Goal: Task Accomplishment & Management: Use online tool/utility

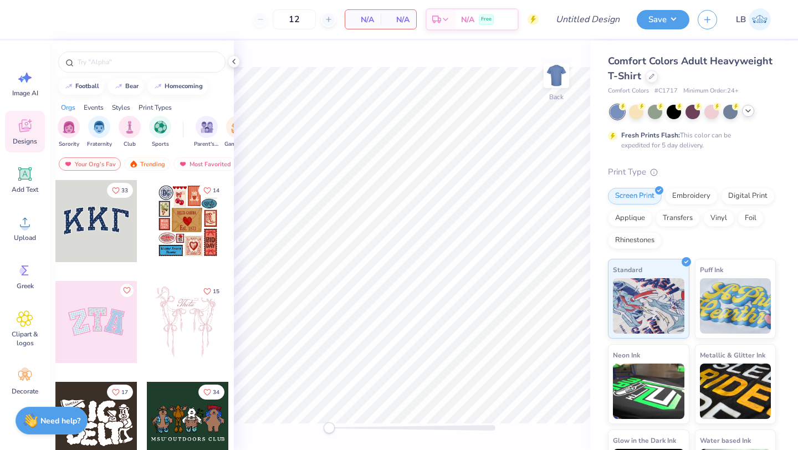
click at [749, 111] on icon at bounding box center [748, 110] width 9 height 9
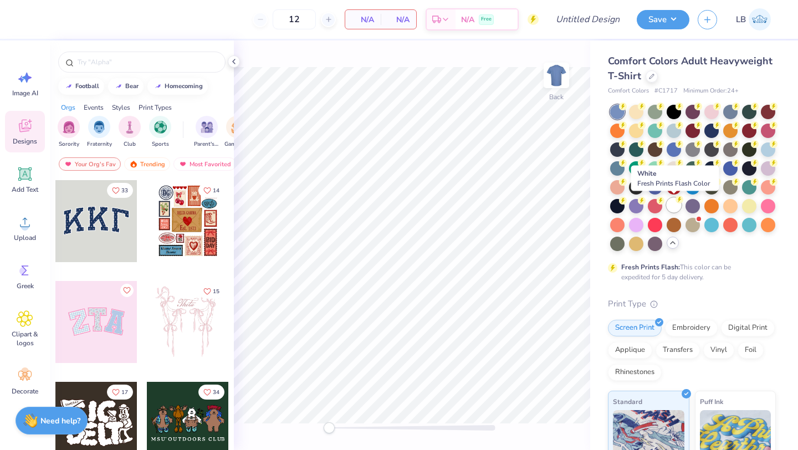
click at [673, 206] on div at bounding box center [674, 205] width 14 height 14
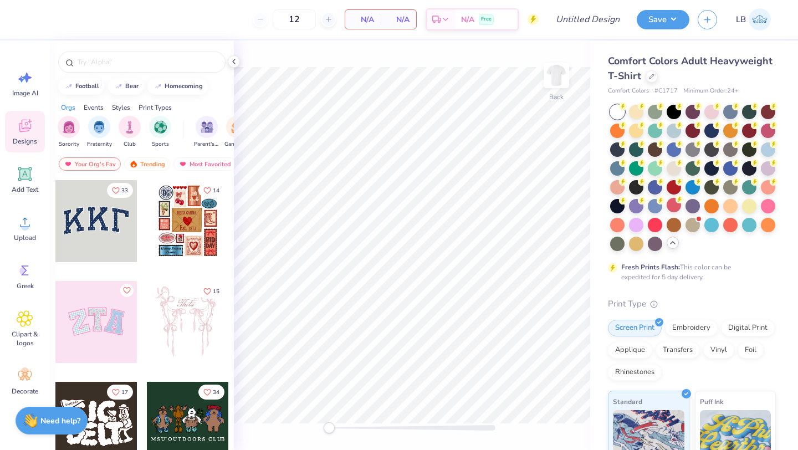
click at [742, 64] on span "Comfort Colors Adult Heavyweight T-Shirt" at bounding box center [690, 68] width 165 height 28
click at [21, 240] on span "Upload" at bounding box center [25, 237] width 22 height 9
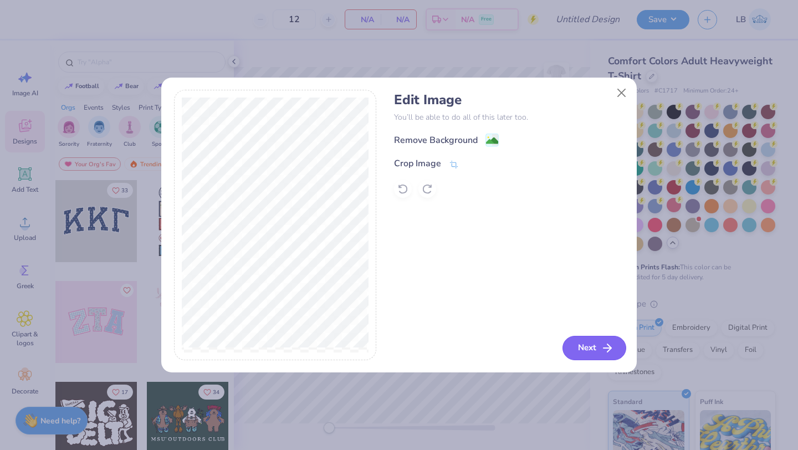
click at [587, 346] on button "Next" at bounding box center [594, 348] width 64 height 24
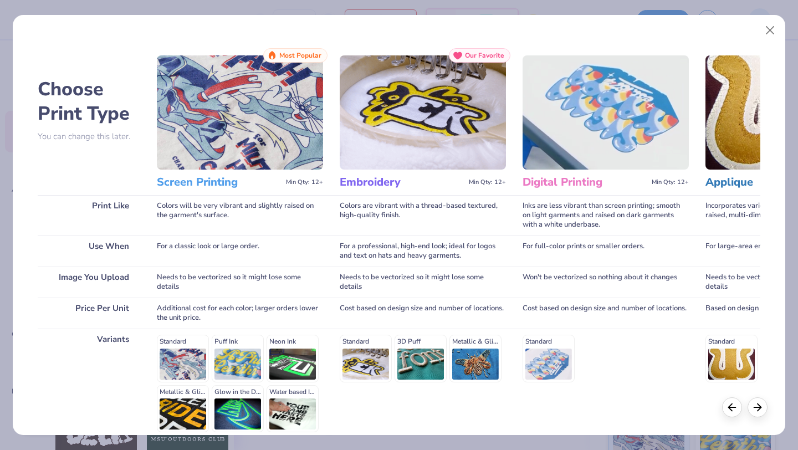
click at [206, 184] on h3 "Screen Printing" at bounding box center [219, 182] width 125 height 14
click at [215, 145] on img at bounding box center [240, 112] width 166 height 114
click at [293, 52] on span "Most Popular" at bounding box center [300, 56] width 42 height 8
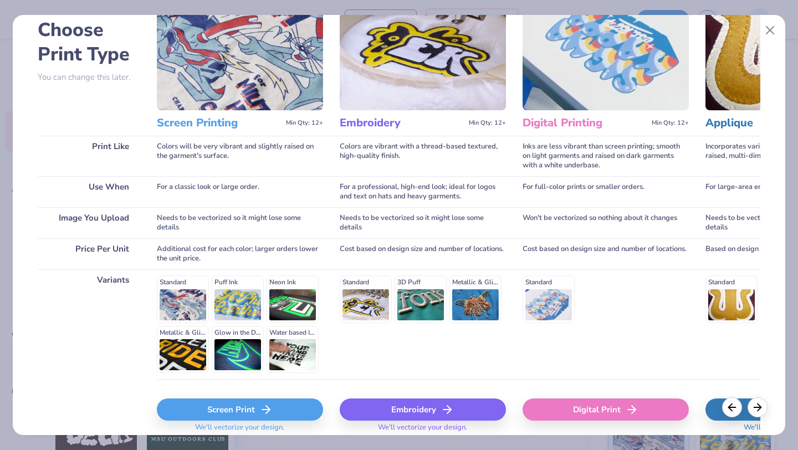
scroll to position [64, 0]
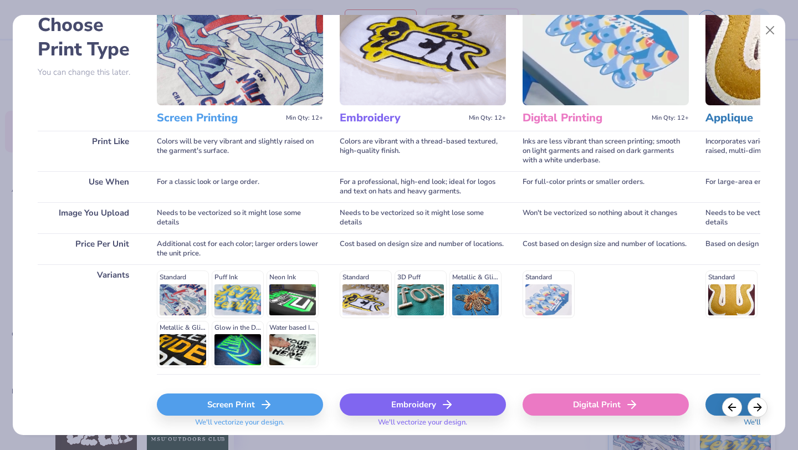
click at [234, 396] on div "Screen Print" at bounding box center [240, 404] width 166 height 22
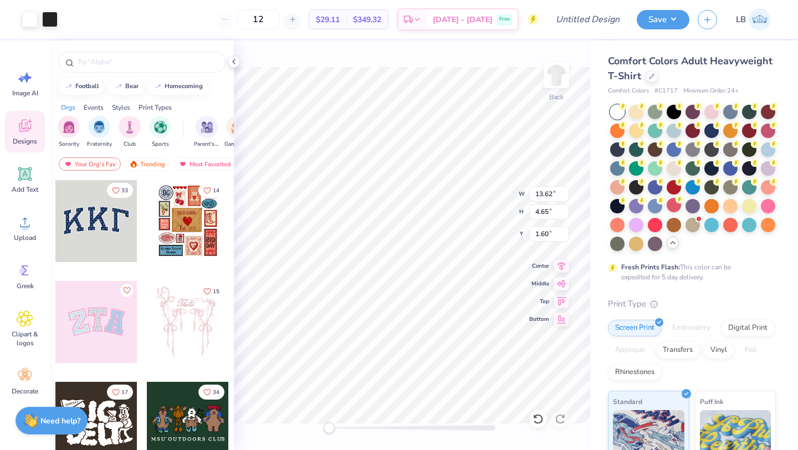
click at [617, 110] on div at bounding box center [617, 112] width 14 height 14
click at [30, 144] on span "Designs" at bounding box center [25, 141] width 24 height 9
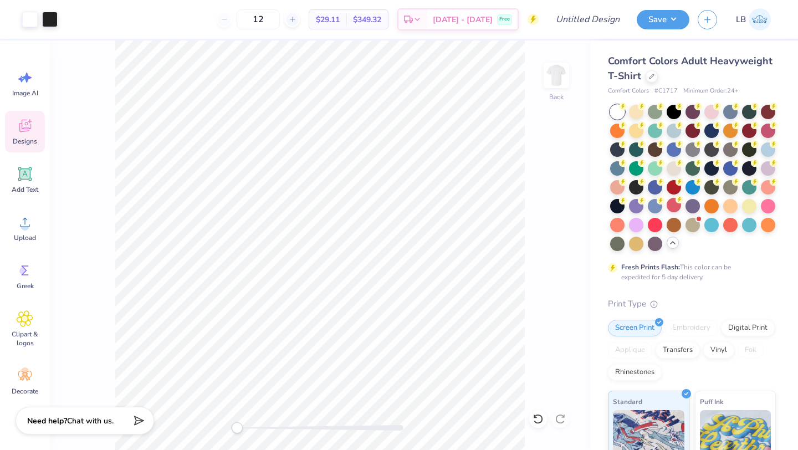
click at [30, 144] on span "Designs" at bounding box center [25, 141] width 24 height 9
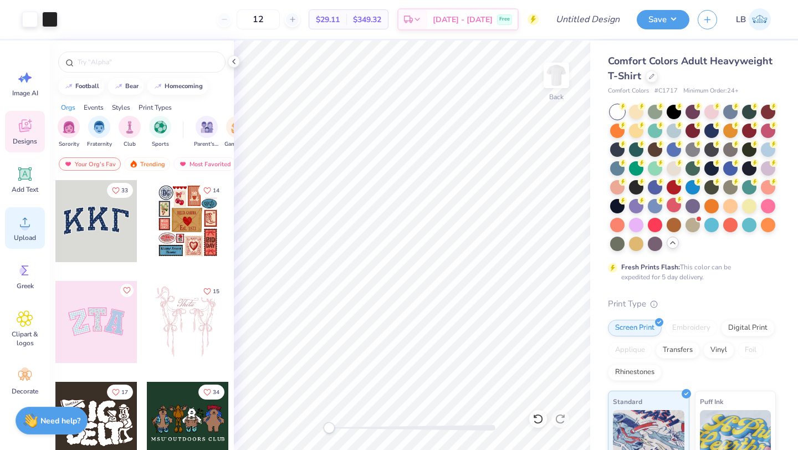
click at [19, 240] on span "Upload" at bounding box center [25, 237] width 22 height 9
click at [31, 222] on icon at bounding box center [25, 222] width 17 height 17
click at [24, 177] on icon at bounding box center [25, 174] width 11 height 11
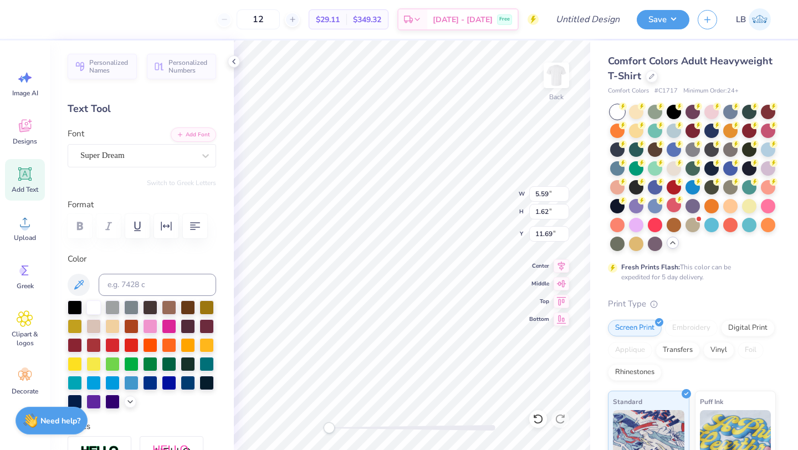
scroll to position [0, 0]
type textarea "T"
type textarea "Brothers"
click at [81, 306] on div at bounding box center [75, 306] width 14 height 14
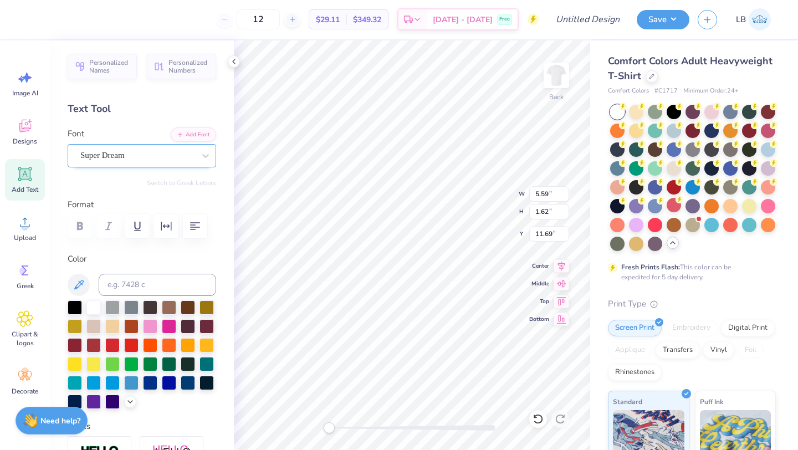
click at [129, 162] on div at bounding box center [137, 155] width 114 height 15
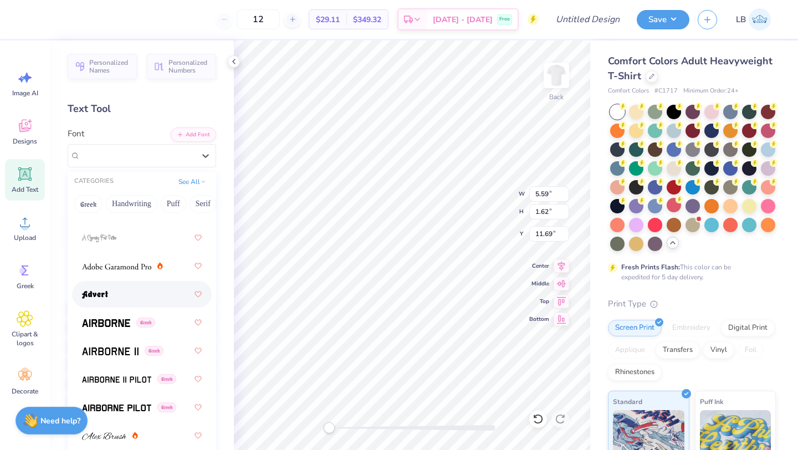
scroll to position [182, 0]
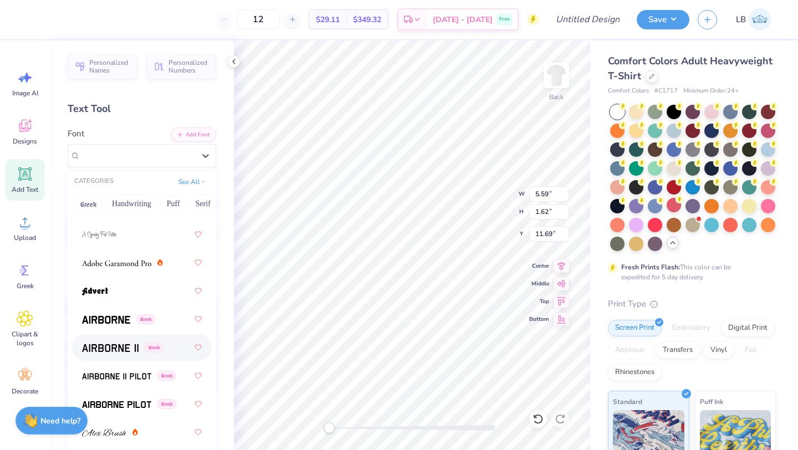
click at [116, 348] on img at bounding box center [110, 348] width 57 height 8
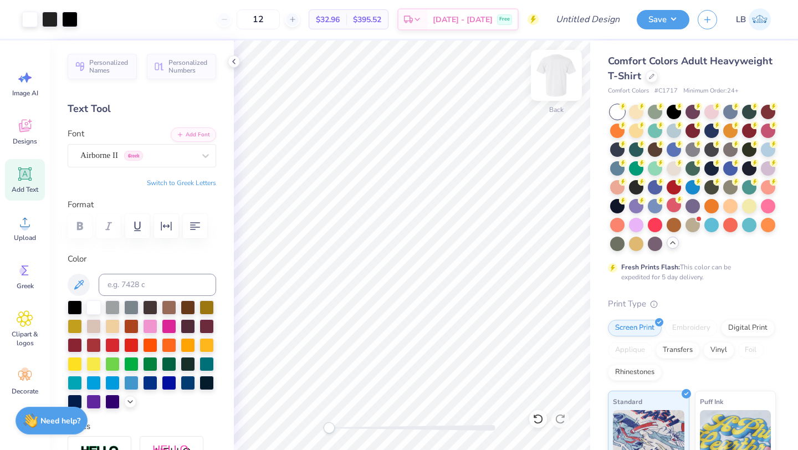
click at [562, 78] on img at bounding box center [556, 75] width 44 height 44
click at [20, 177] on icon at bounding box center [25, 174] width 11 height 11
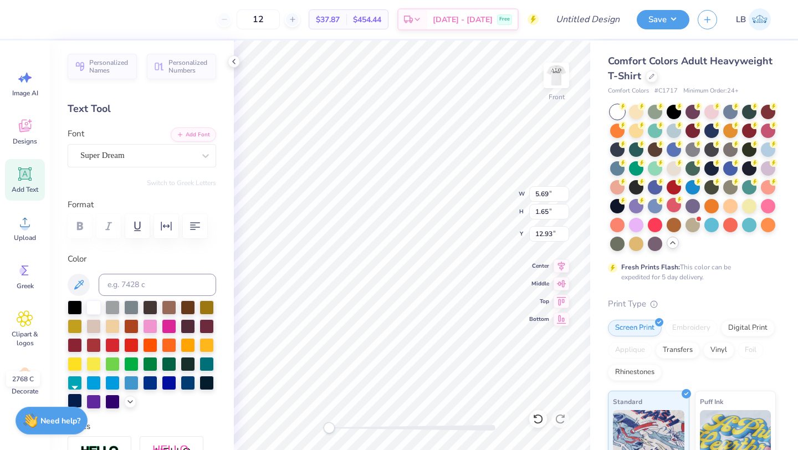
type textarea "DST Charity Bash"
click at [76, 397] on div at bounding box center [75, 400] width 14 height 14
click at [123, 157] on div "Super Dream" at bounding box center [137, 155] width 116 height 17
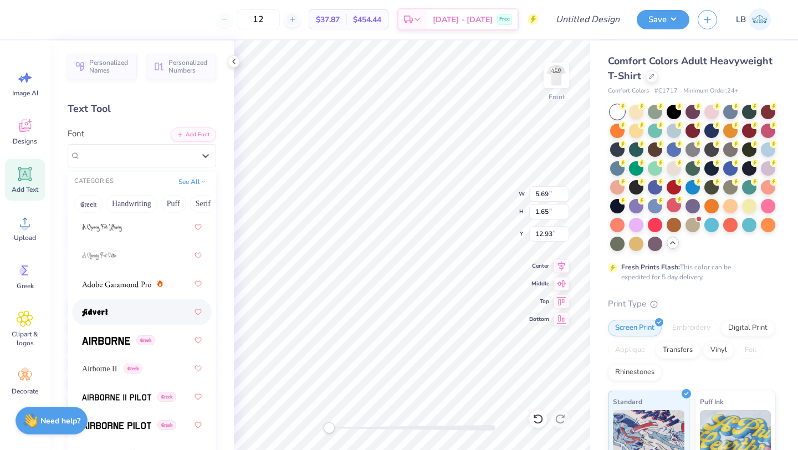
scroll to position [168, 0]
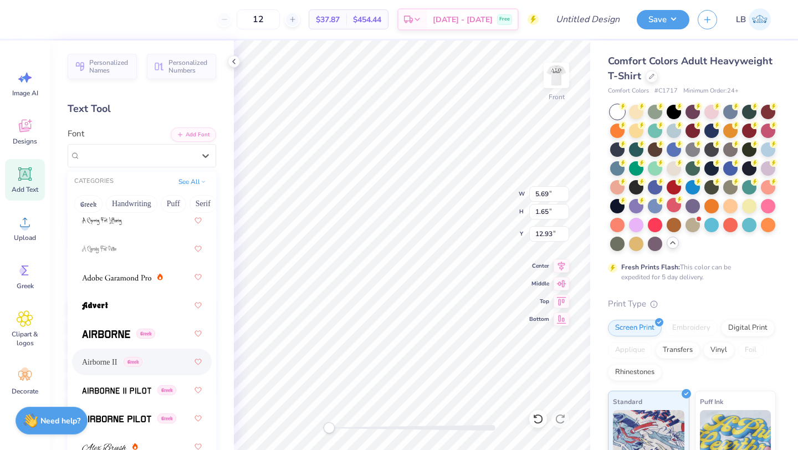
click at [115, 357] on span "Airborne II" at bounding box center [99, 362] width 35 height 12
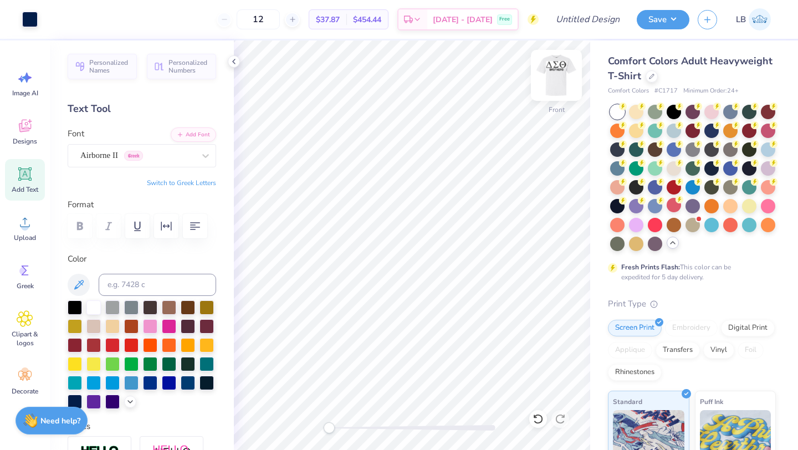
click at [558, 80] on img at bounding box center [556, 75] width 44 height 44
click at [556, 69] on img at bounding box center [556, 75] width 44 height 44
type input "9.52"
type input "1.43"
type input "9.19"
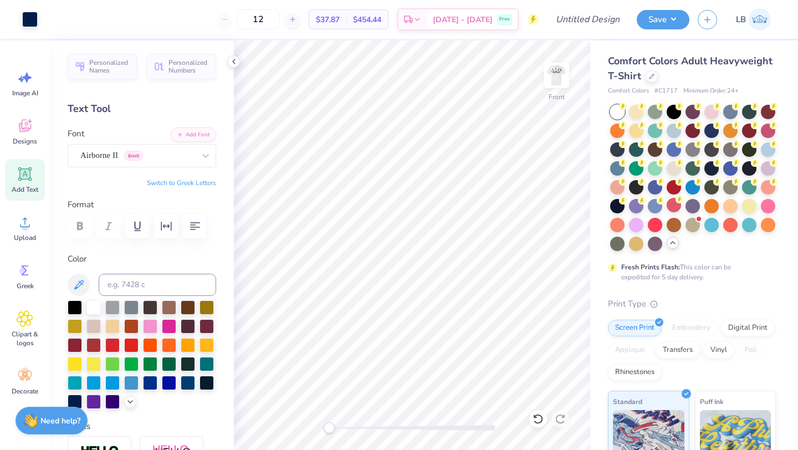
click at [32, 187] on span "Add Text" at bounding box center [25, 189] width 27 height 9
type textarea "[DATE]"
click at [28, 183] on div "Add Text" at bounding box center [25, 180] width 40 height 42
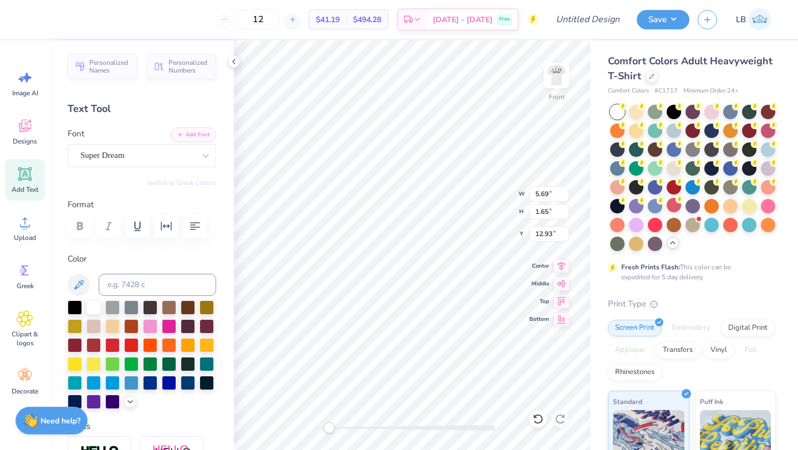
type textarea "[US_STATE]"
type input "12.81"
type input "12.92"
click at [167, 382] on div at bounding box center [169, 382] width 14 height 14
type input "12.81"
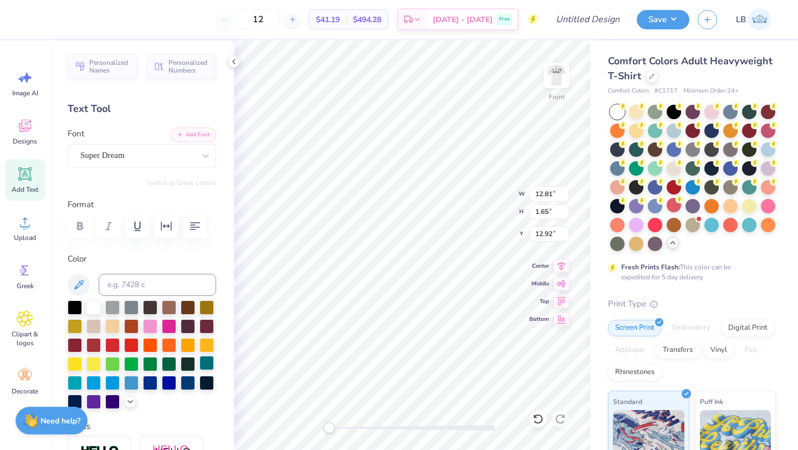
type input "1.65"
type input "12.92"
click at [188, 160] on div "Super Dream" at bounding box center [137, 155] width 116 height 17
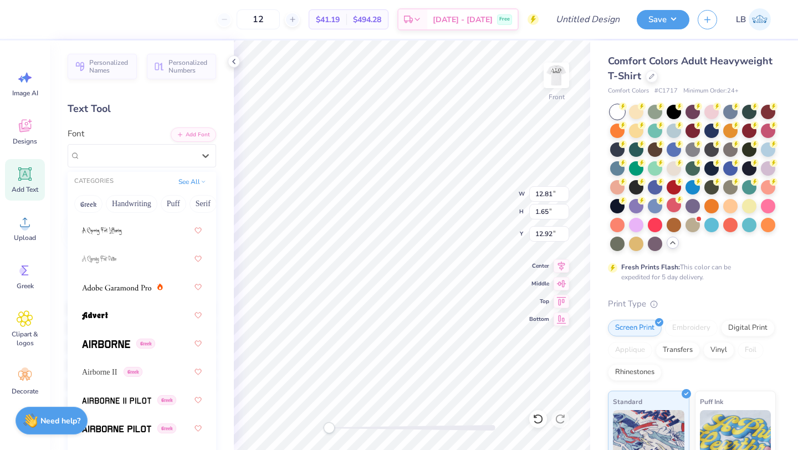
scroll to position [170, 0]
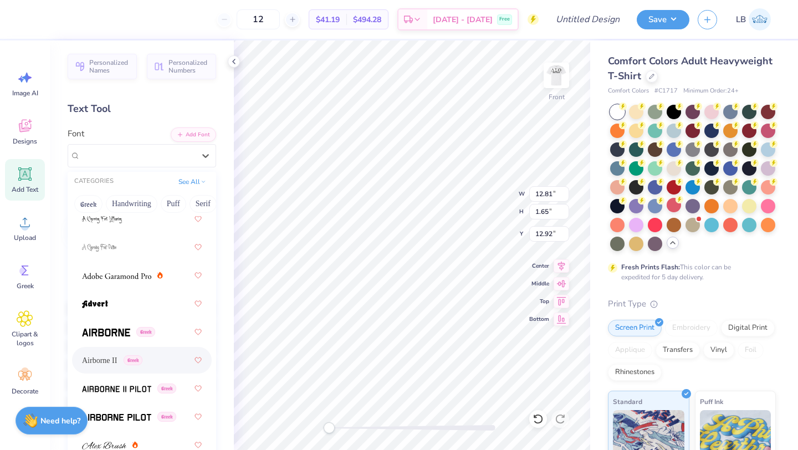
click at [126, 353] on div "Airborne II Greek" at bounding box center [142, 360] width 120 height 20
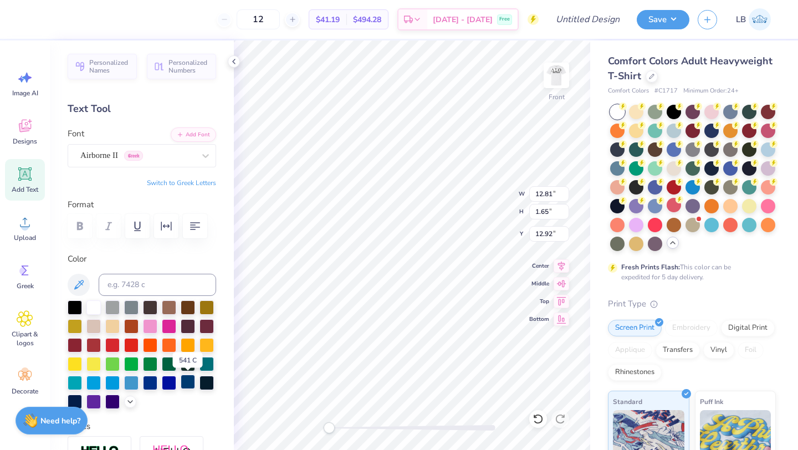
click at [185, 382] on div at bounding box center [188, 382] width 14 height 14
click at [172, 386] on div at bounding box center [169, 382] width 14 height 14
type input "10.15"
type input "1.68"
type input "19.72"
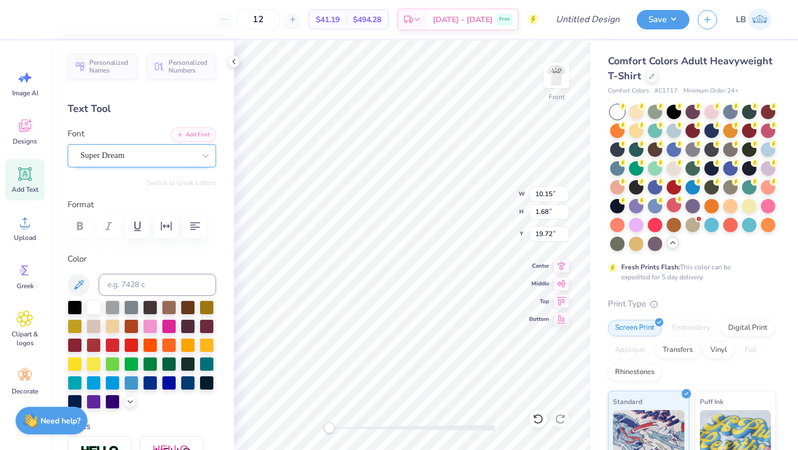
click at [181, 148] on div at bounding box center [137, 155] width 114 height 15
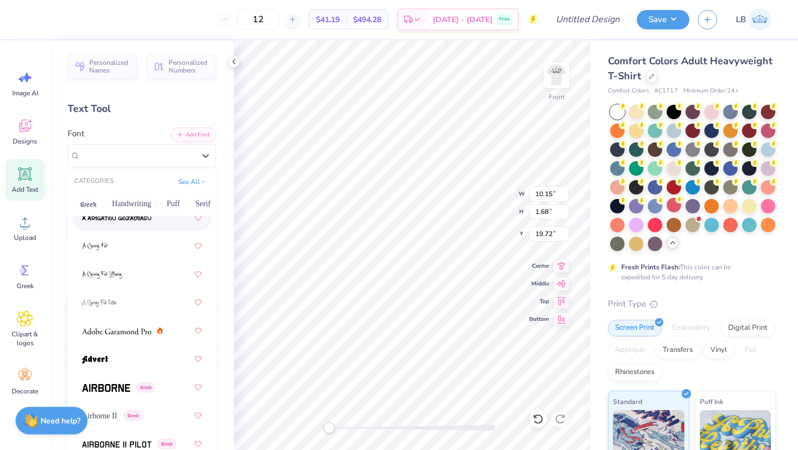
scroll to position [126, 0]
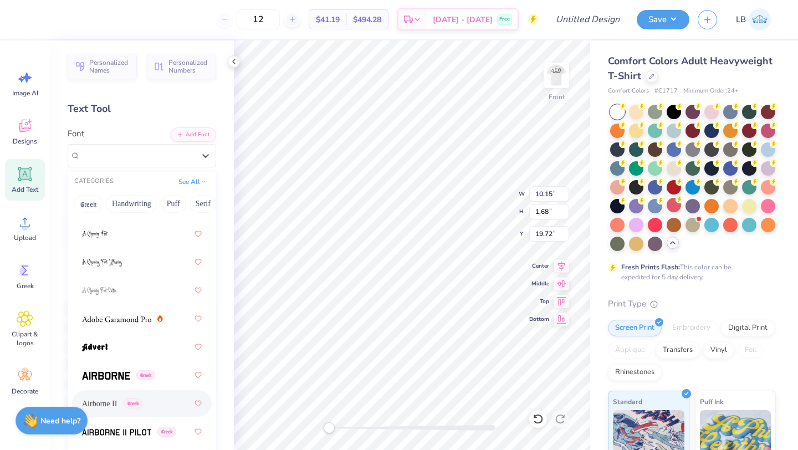
click at [109, 401] on span "Airborne II" at bounding box center [99, 404] width 35 height 12
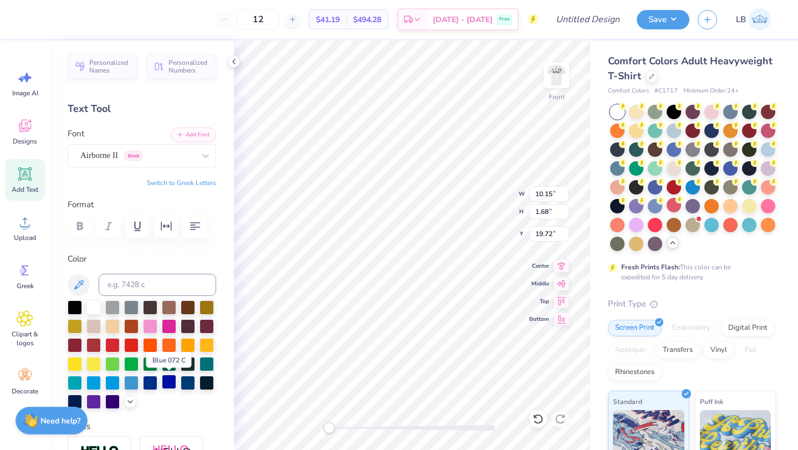
click at [173, 386] on div at bounding box center [169, 382] width 14 height 14
type input "11.34"
type input "19.70"
type input "11.87"
type input "7.81"
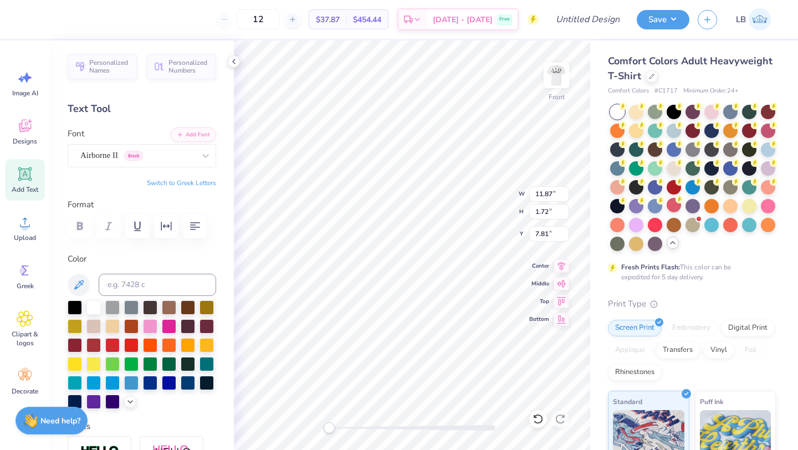
type input "14.53"
type input "1.20"
type input "5.73"
type input "8.29"
type input "8.33"
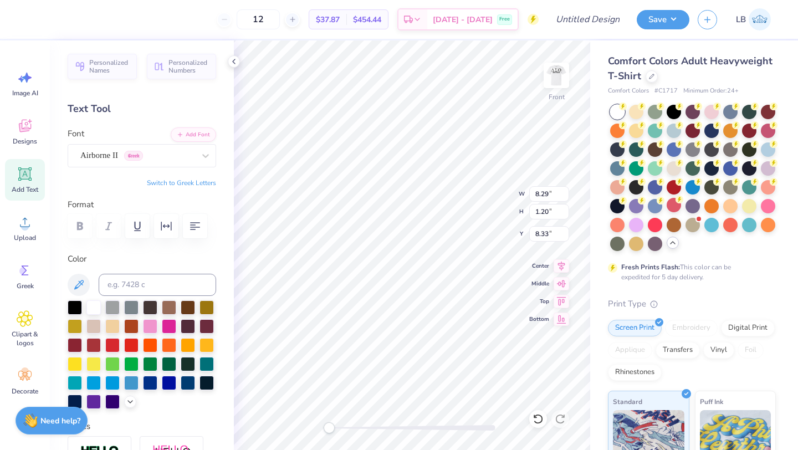
type input "9.33"
type input "1.42"
type input "10.11"
click at [552, 76] on img at bounding box center [556, 75] width 44 height 44
click at [555, 73] on img at bounding box center [556, 75] width 44 height 44
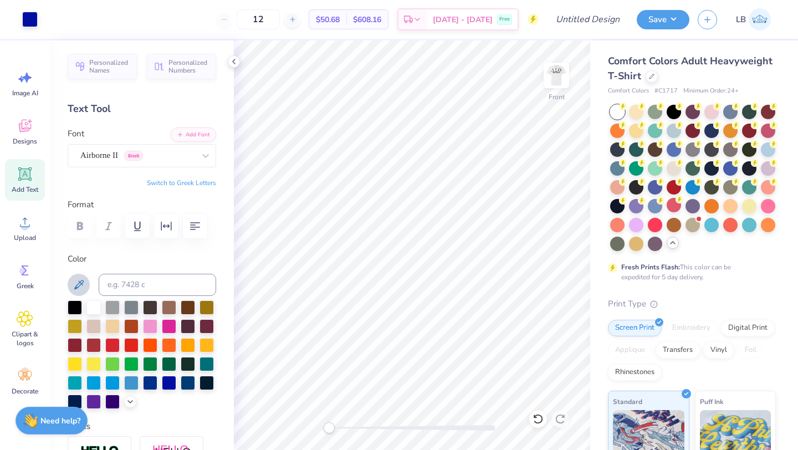
click at [80, 287] on icon at bounding box center [78, 284] width 13 height 13
click at [562, 82] on div "Front" at bounding box center [412, 244] width 356 height 409
click at [562, 82] on img at bounding box center [556, 75] width 44 height 44
